Goal: Task Accomplishment & Management: Manage account settings

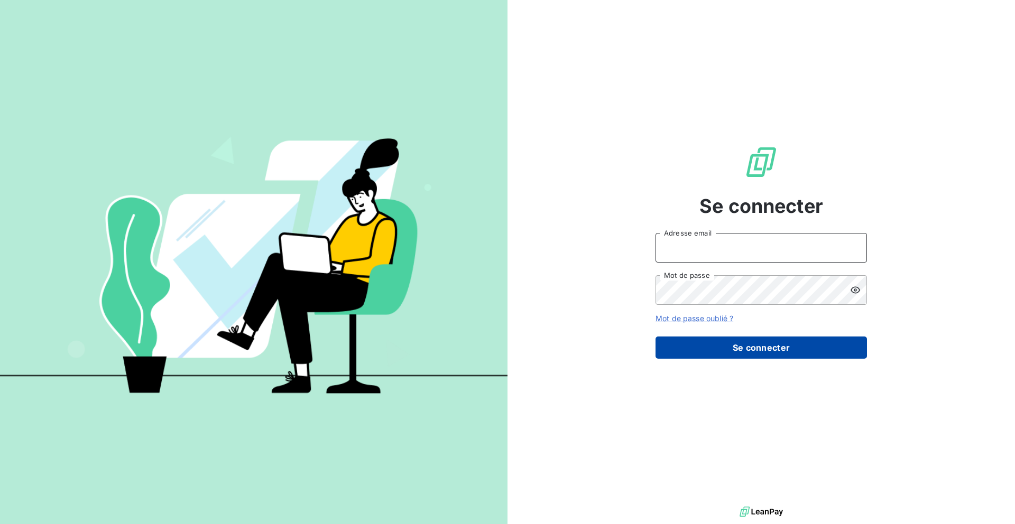
type input "nesrine@monga.io"
click at [674, 356] on button "Se connecter" at bounding box center [761, 348] width 211 height 22
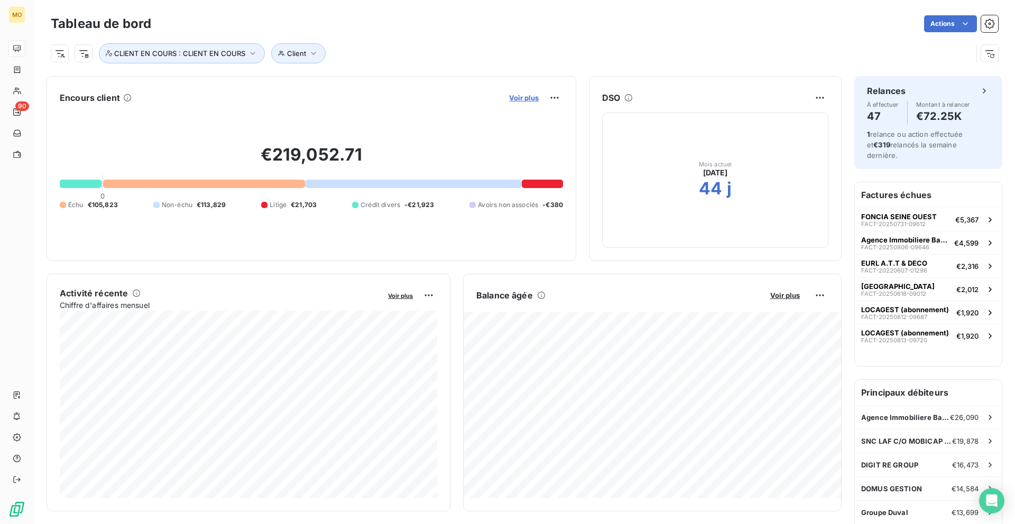
click at [514, 97] on span "Voir plus" at bounding box center [524, 98] width 30 height 8
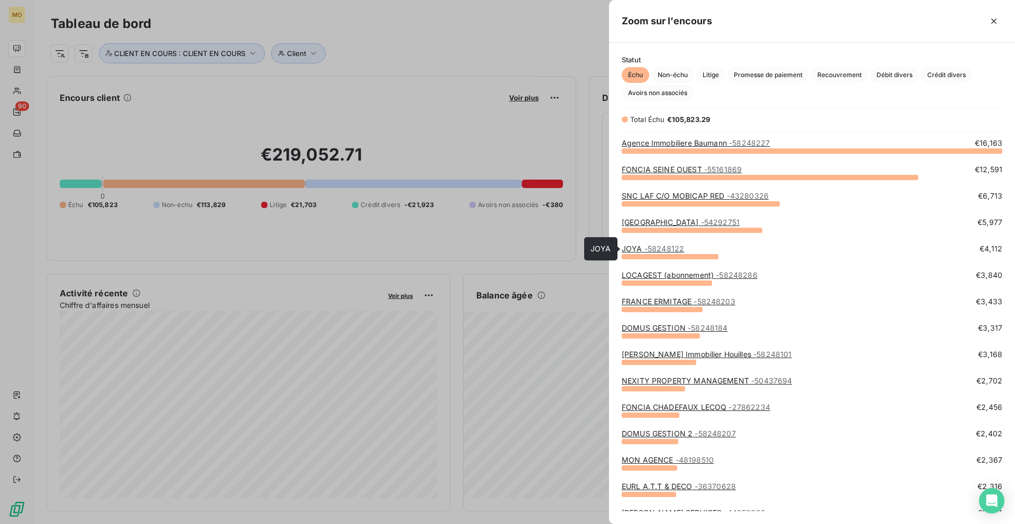
scroll to position [374, 406]
click at [639, 168] on link "FONCIA SEINE OUEST - 55161869" at bounding box center [682, 169] width 120 height 9
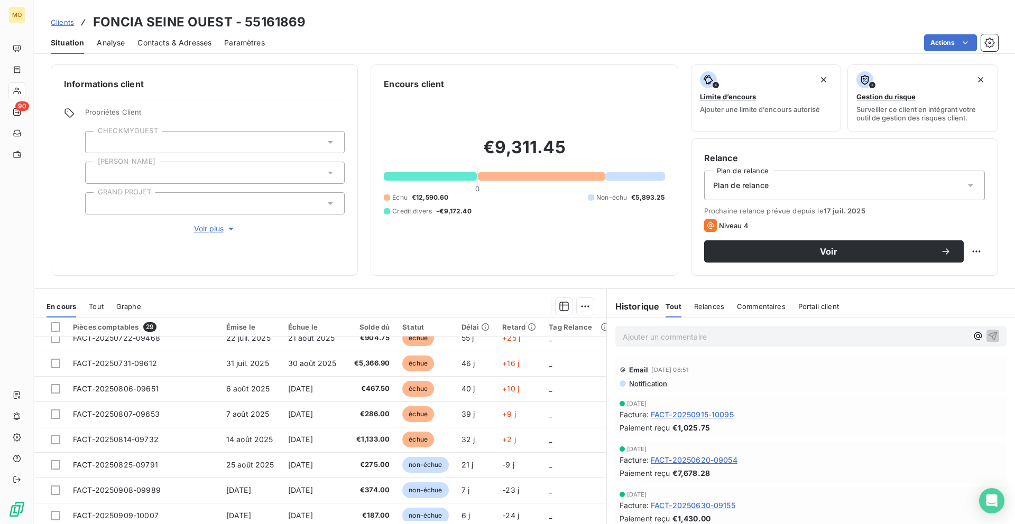
scroll to position [389, 0]
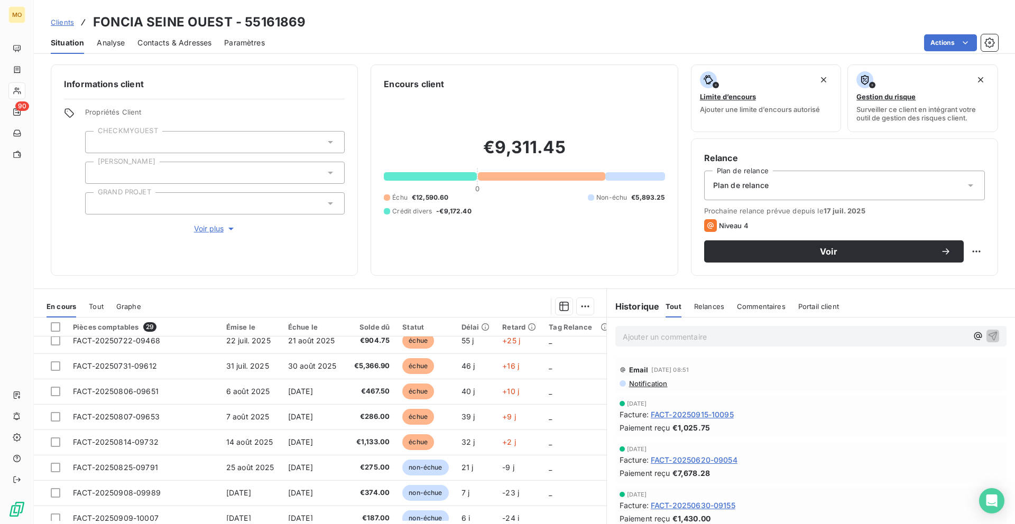
click at [59, 27] on div "Clients FONCIA SEINE OUEST - 55161869" at bounding box center [178, 22] width 255 height 19
click at [59, 20] on span "Clients" at bounding box center [62, 22] width 23 height 8
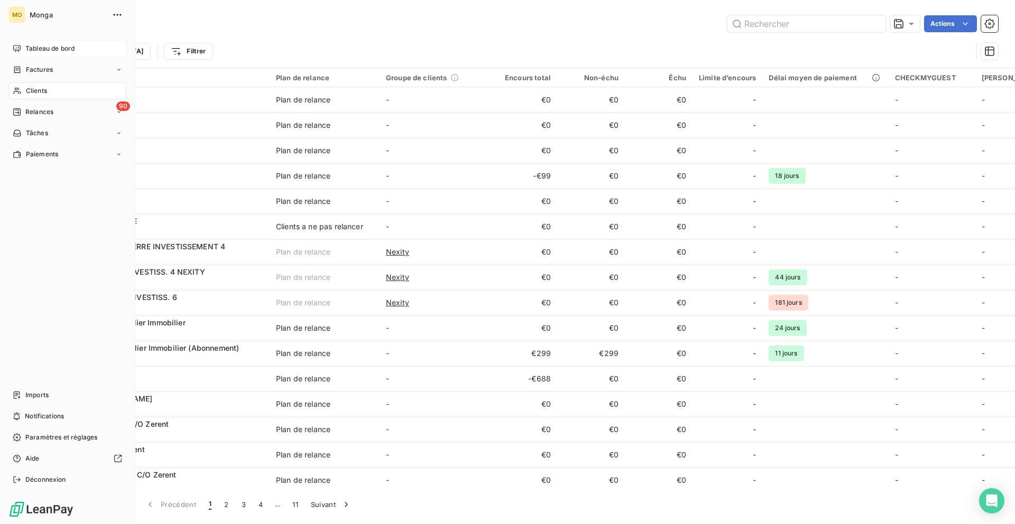
click at [25, 49] on span "Tableau de bord" at bounding box center [49, 49] width 49 height 10
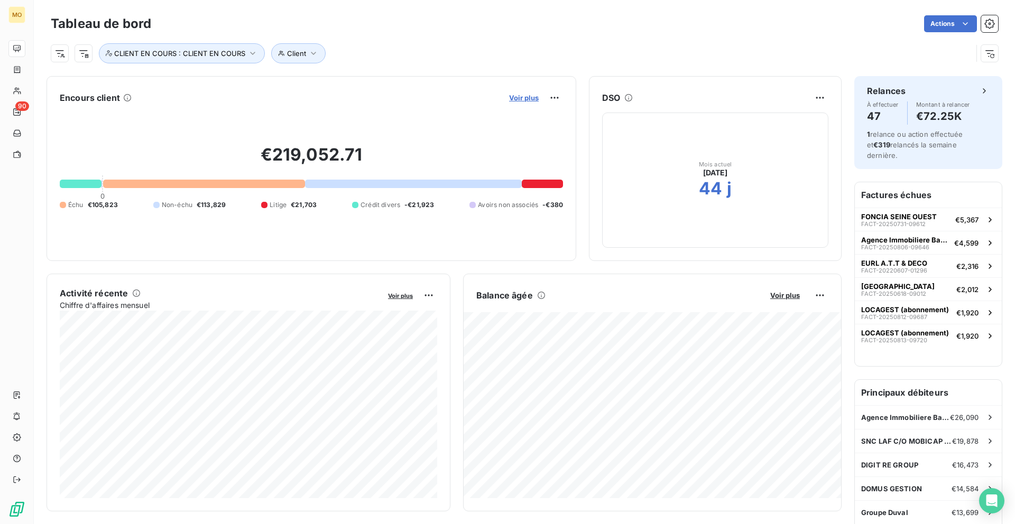
click at [513, 97] on span "Voir plus" at bounding box center [524, 98] width 30 height 8
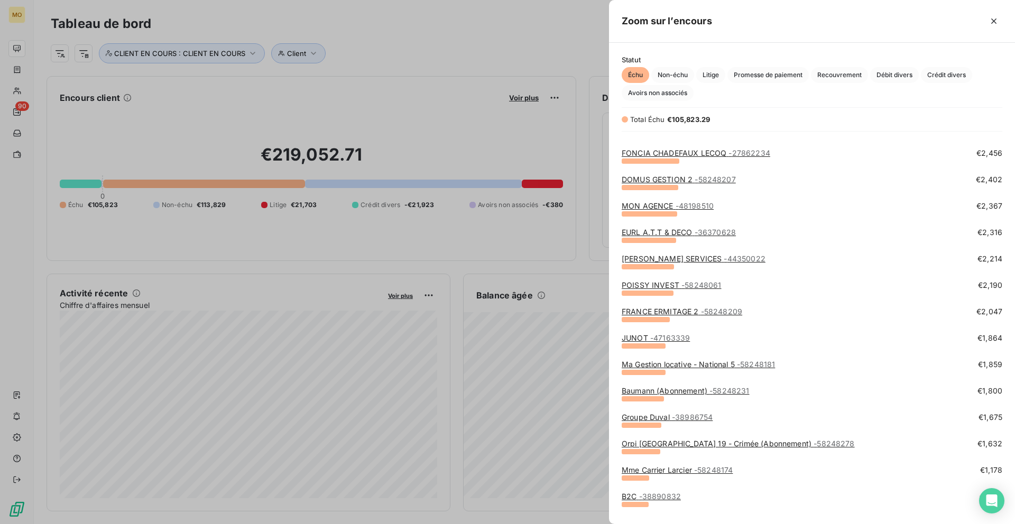
scroll to position [257, 0]
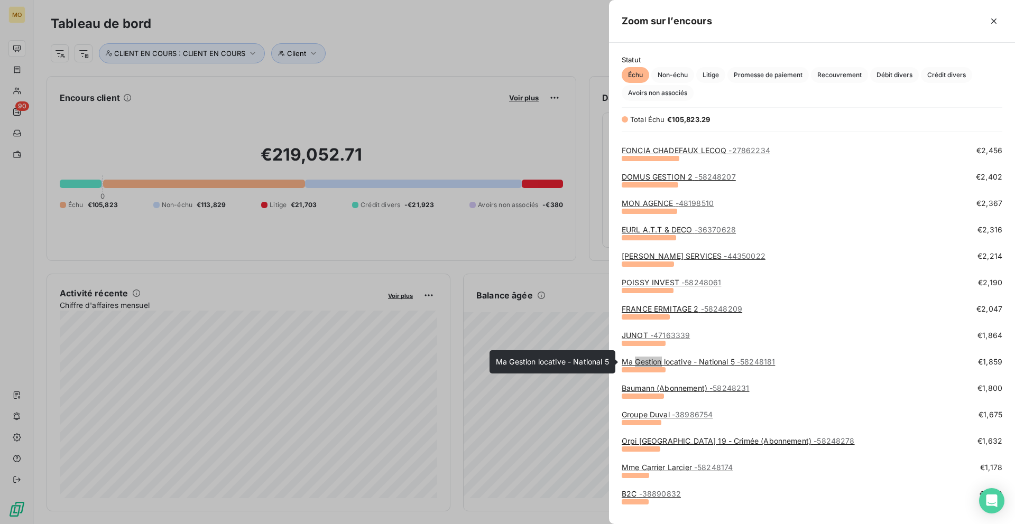
drag, startPoint x: 657, startPoint y: 363, endPoint x: 772, endPoint y: 337, distance: 118.2
click at [735, 360] on link "Ma Gestion locative - National 5 - 58248181" at bounding box center [698, 361] width 153 height 9
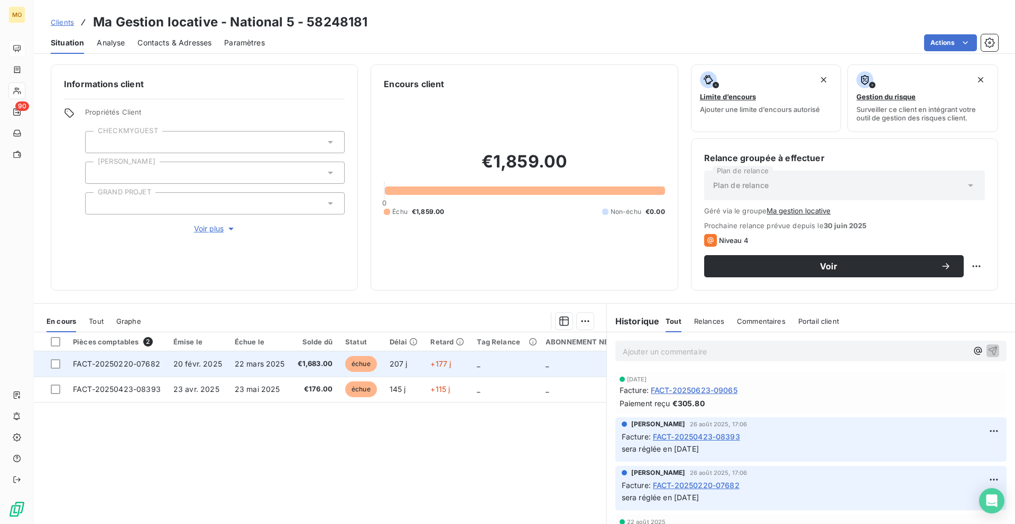
click at [464, 359] on td "+177 j" at bounding box center [447, 364] width 47 height 25
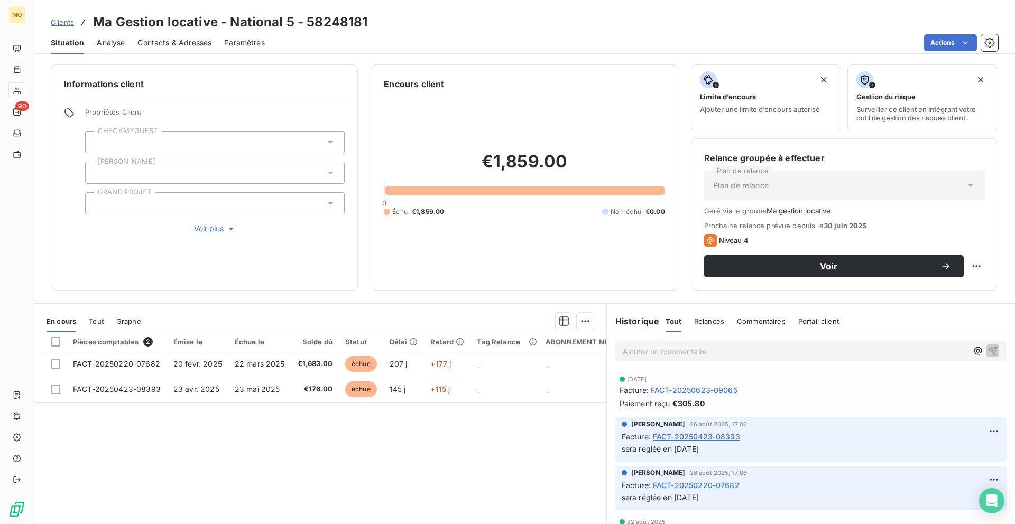
scroll to position [43, 0]
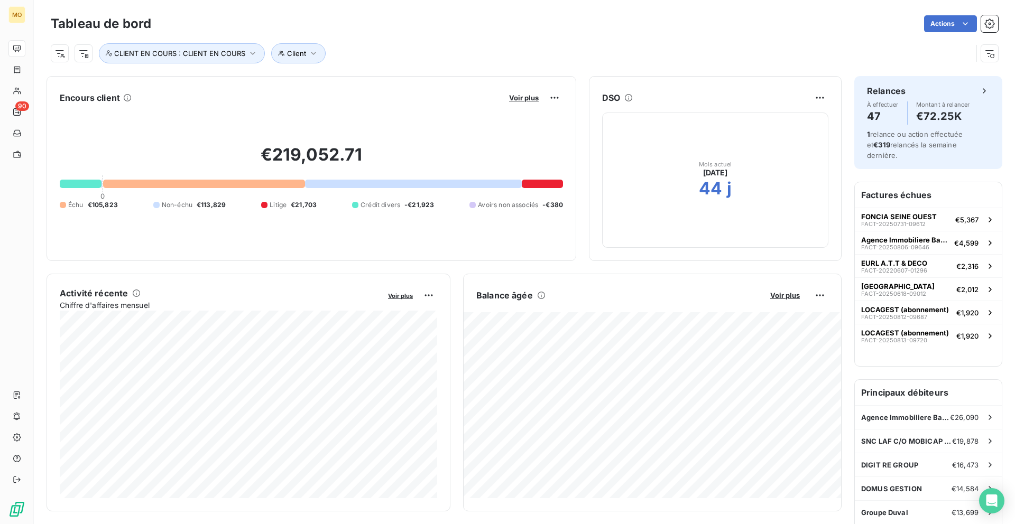
click at [520, 87] on div "Encours client Voir plus €219,052.71 0 Échu €105,823 Non-échu €113,829 Litige €…" at bounding box center [312, 168] width 530 height 185
click at [520, 100] on span "Voir plus" at bounding box center [524, 98] width 30 height 8
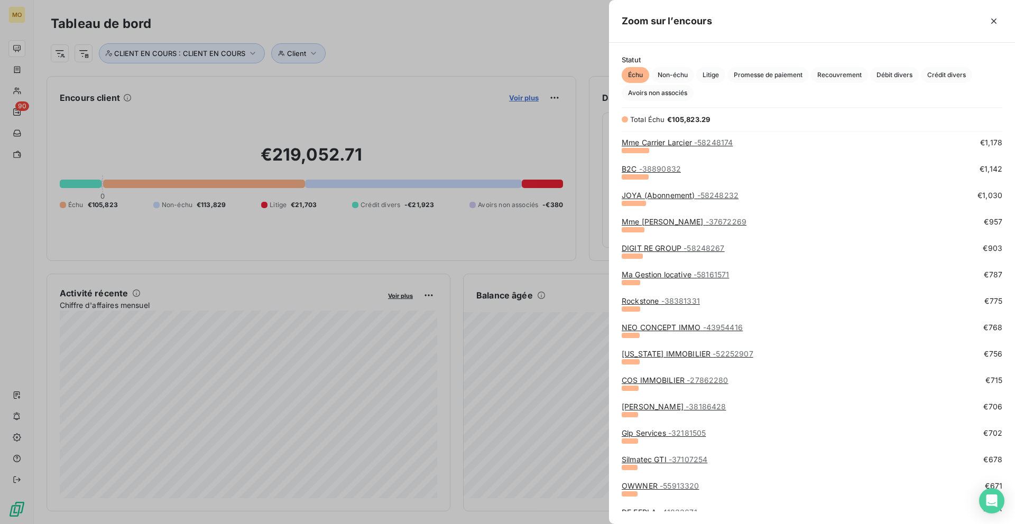
scroll to position [585, 0]
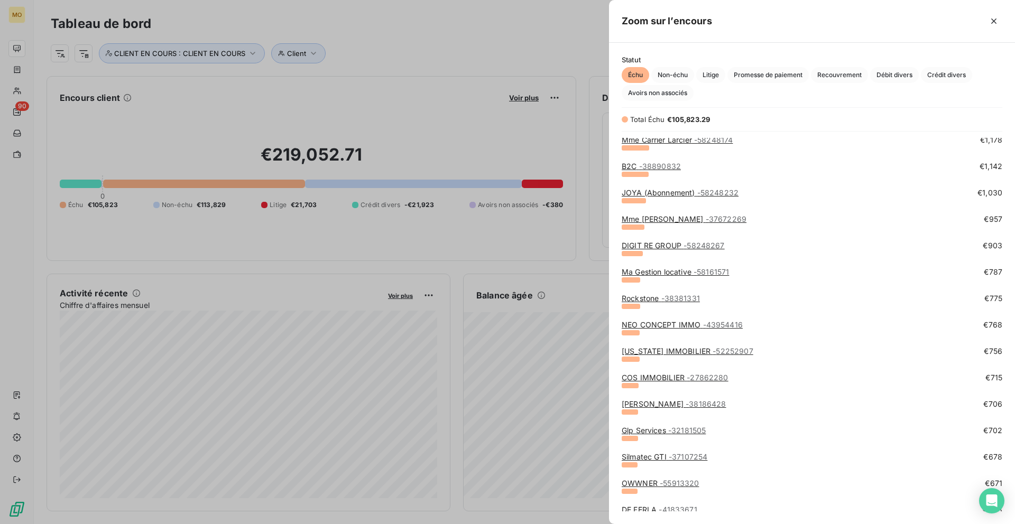
click at [753, 355] on span "- 52252907" at bounding box center [733, 351] width 40 height 9
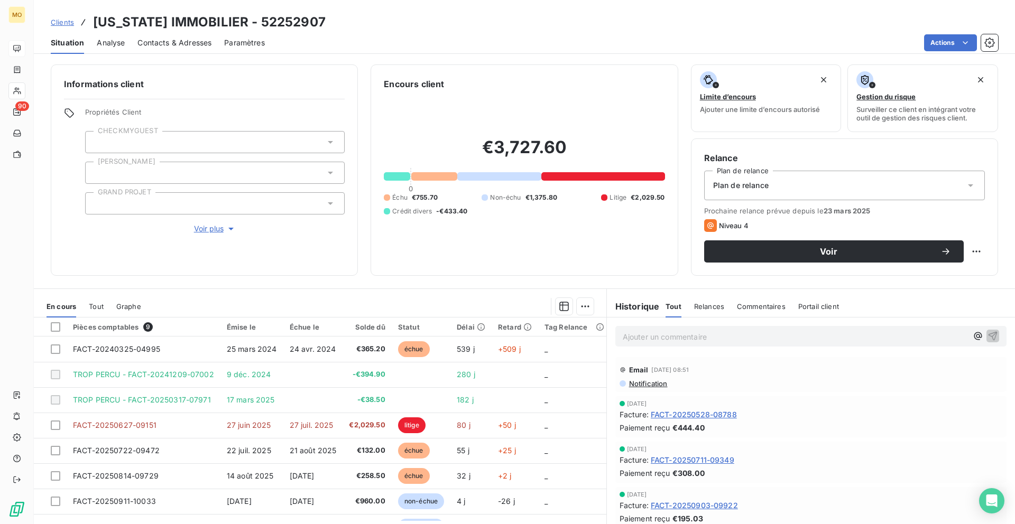
scroll to position [21, 0]
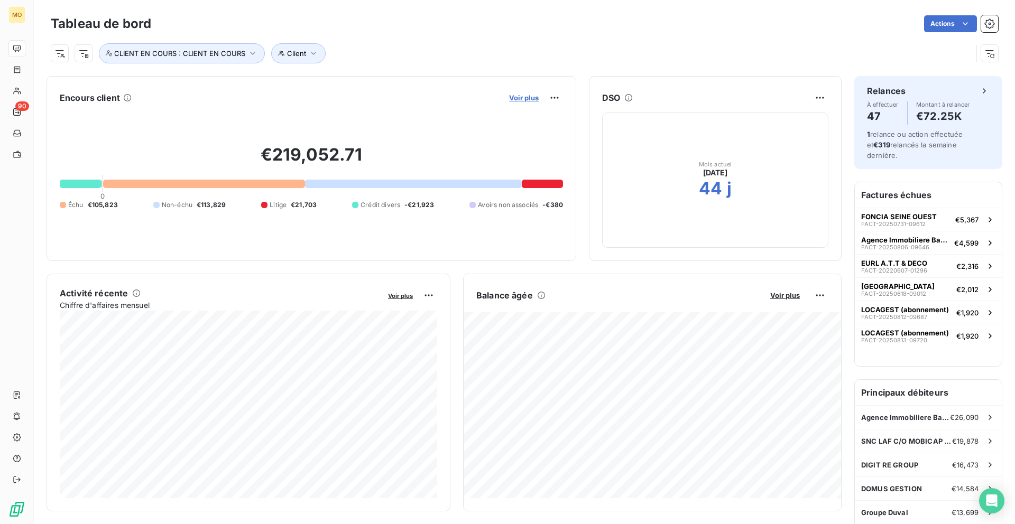
click at [529, 101] on span "Voir plus" at bounding box center [524, 98] width 30 height 8
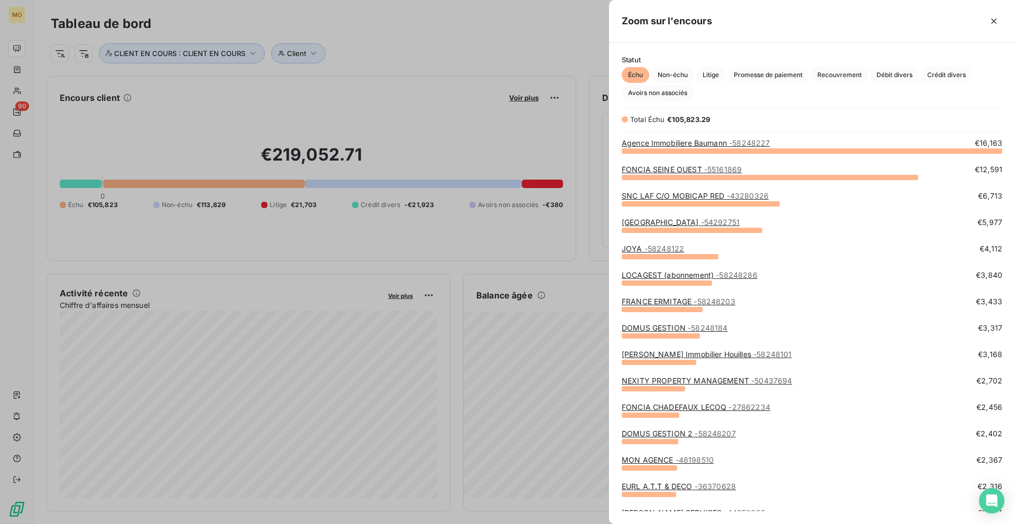
scroll to position [524, 406]
click at [590, 28] on div at bounding box center [507, 262] width 1015 height 524
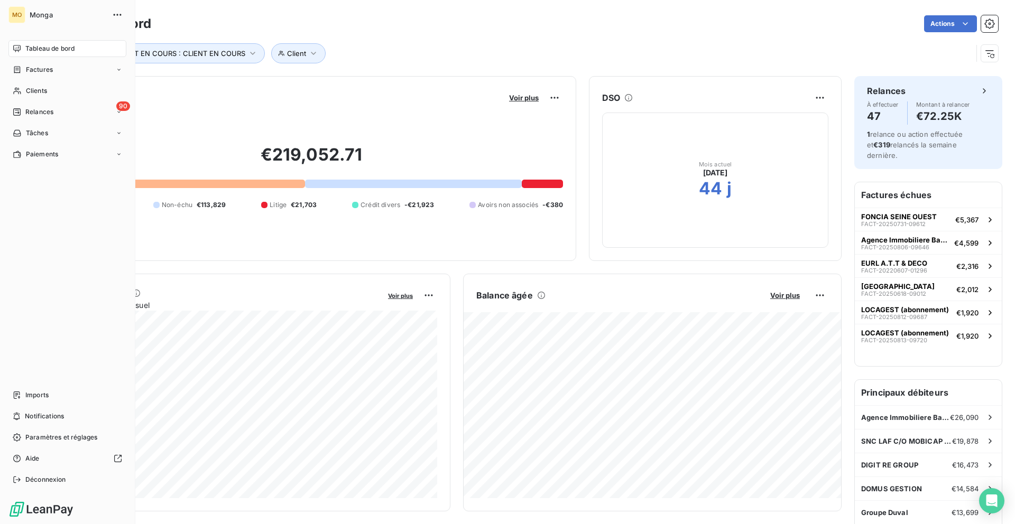
click at [20, 49] on icon at bounding box center [16, 48] width 7 height 7
click at [20, 13] on div "MO" at bounding box center [16, 14] width 17 height 17
click at [14, 14] on div "MO" at bounding box center [16, 14] width 17 height 17
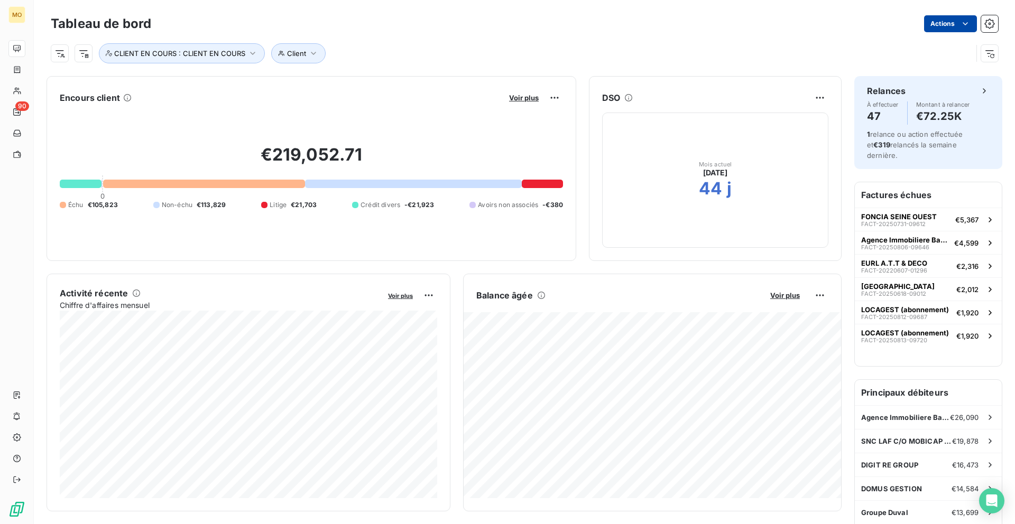
click at [944, 25] on html "MO 90 Tableau de bord Actions Client CLIENT EN COURS : CLIENT EN COURS Encours …" at bounding box center [507, 262] width 1015 height 524
click at [883, 10] on html "MO 90 Tableau de bord Actions Exporter le tableau de bord Client CLIENT EN COUR…" at bounding box center [507, 262] width 1015 height 524
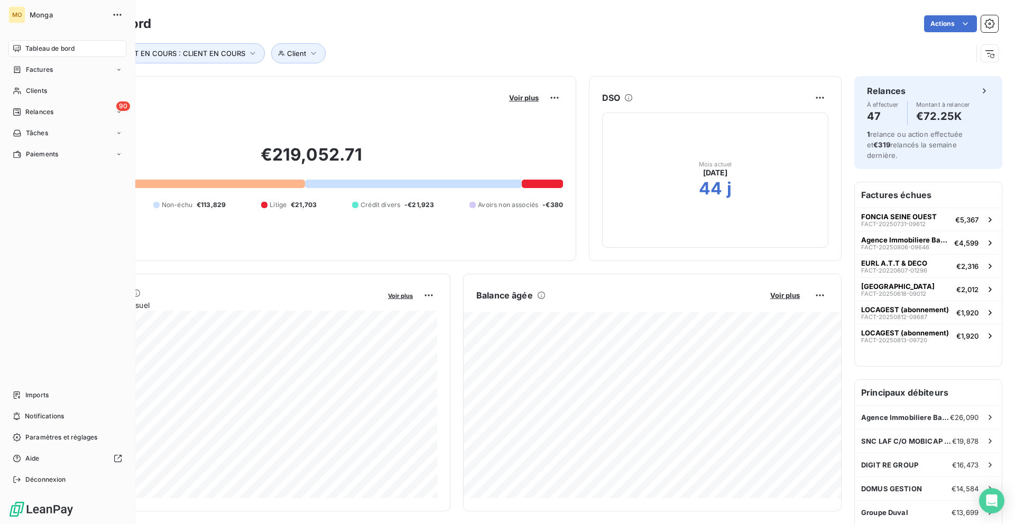
click at [19, 10] on div "MO" at bounding box center [16, 14] width 17 height 17
click at [7, 25] on div "MO Monga Tableau de bord Factures Clients 90 Relances Tâches Paiements Imports …" at bounding box center [67, 262] width 135 height 524
click at [20, 11] on div "MO" at bounding box center [16, 14] width 17 height 17
click at [42, 14] on span "Monga" at bounding box center [68, 15] width 76 height 8
click at [35, 14] on span "Monga" at bounding box center [68, 15] width 76 height 8
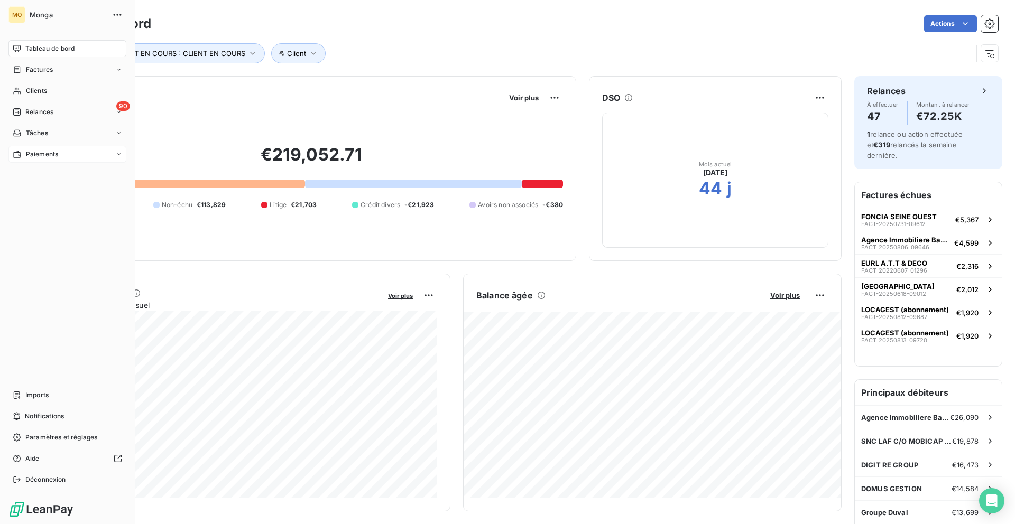
click at [20, 157] on icon at bounding box center [16, 154] width 7 height 7
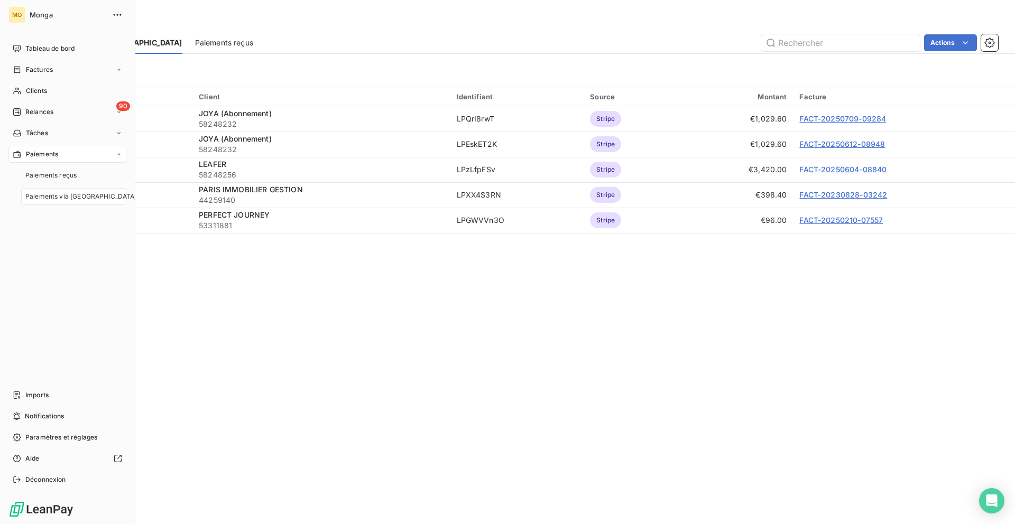
click at [30, 523] on div "MO Monga Tableau de bord Factures Clients 90 Relances Tâches Paiements Paiement…" at bounding box center [67, 262] width 135 height 524
click at [32, 514] on img at bounding box center [41, 509] width 66 height 17
click at [42, 514] on img at bounding box center [41, 509] width 66 height 17
click at [16, 509] on img at bounding box center [41, 509] width 66 height 17
click at [45, 482] on span "Déconnexion" at bounding box center [45, 480] width 41 height 10
